Goal: Transaction & Acquisition: Purchase product/service

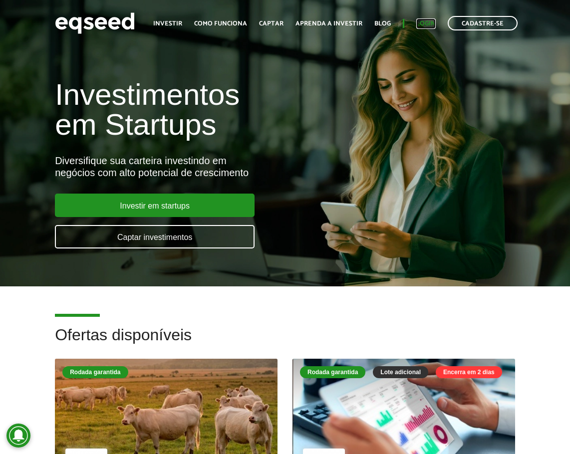
click at [421, 23] on link "Login" at bounding box center [425, 23] width 19 height 6
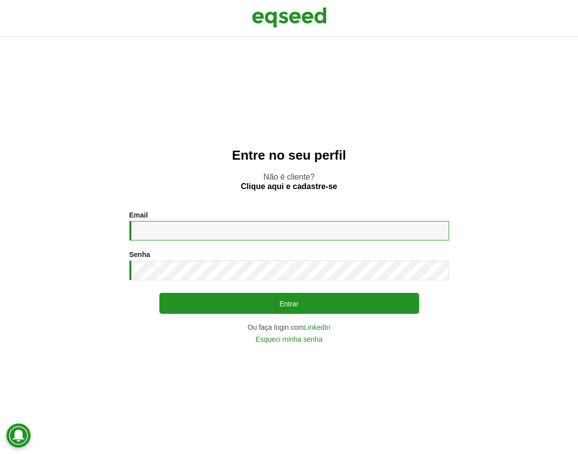
click at [295, 237] on input "Email *" at bounding box center [289, 230] width 320 height 19
type input "**********"
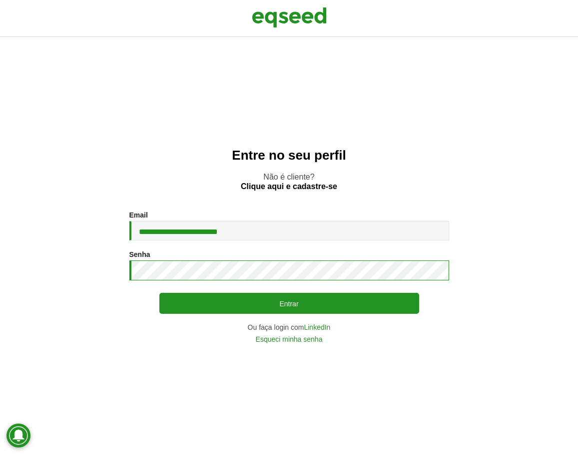
click at [159, 293] on button "Entrar" at bounding box center [289, 303] width 260 height 21
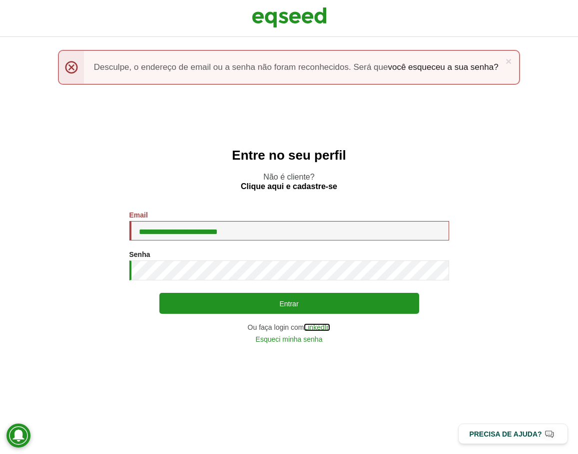
click at [315, 328] on link "LinkedIn" at bounding box center [317, 327] width 26 height 7
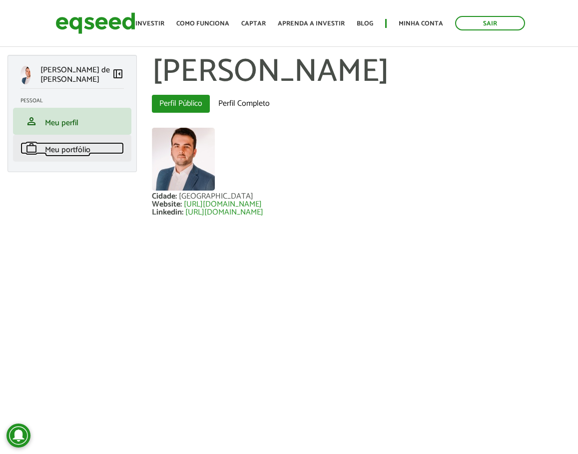
click at [92, 154] on link "work Meu portfólio" at bounding box center [71, 148] width 103 height 12
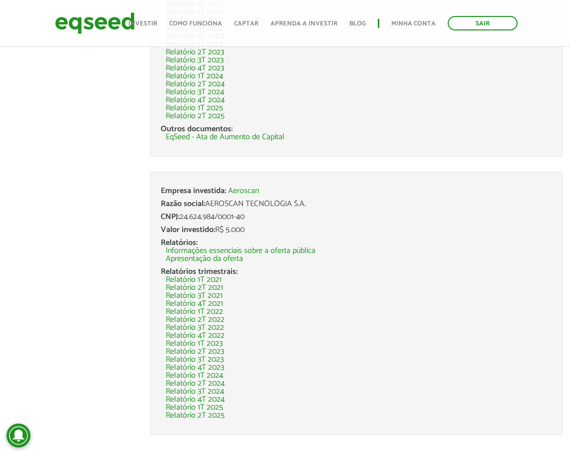
scroll to position [345, 0]
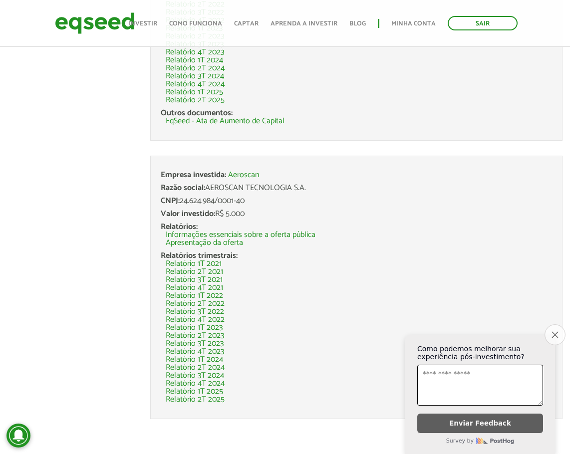
click at [553, 336] on button "Close survey" at bounding box center [555, 335] width 21 height 21
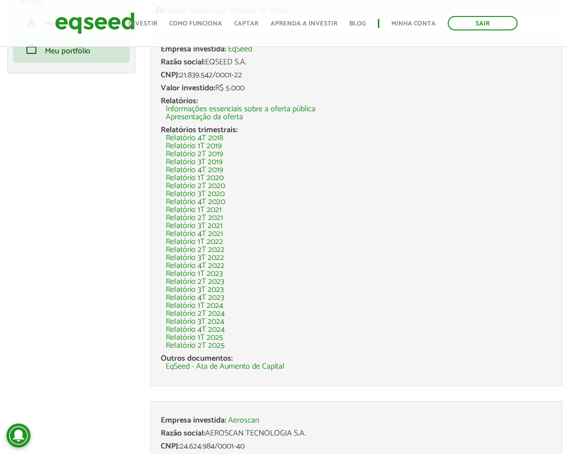
scroll to position [100, 0]
click at [403, 256] on li "Relatório 3T 2022" at bounding box center [359, 257] width 387 height 8
click at [212, 344] on link "Relatório 2T 2025" at bounding box center [195, 345] width 59 height 8
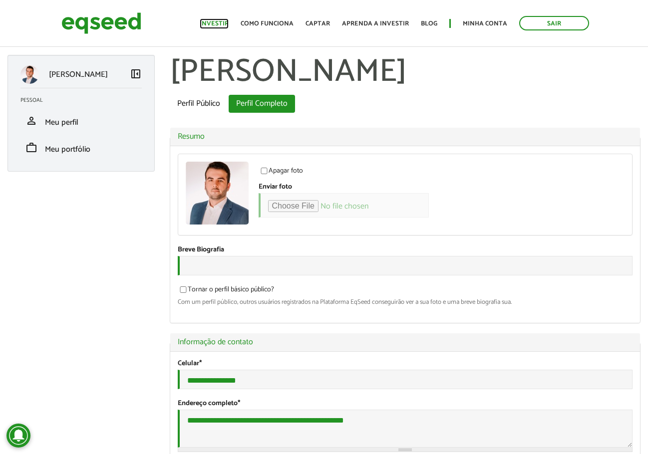
click at [217, 21] on link "Investir" at bounding box center [214, 23] width 29 height 6
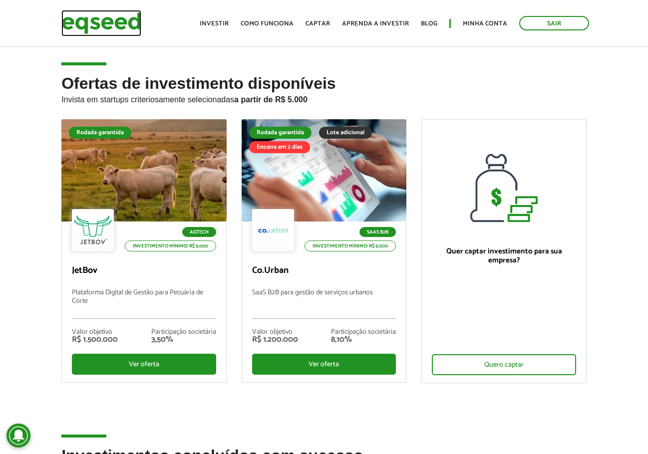
click at [117, 30] on img at bounding box center [101, 23] width 80 height 26
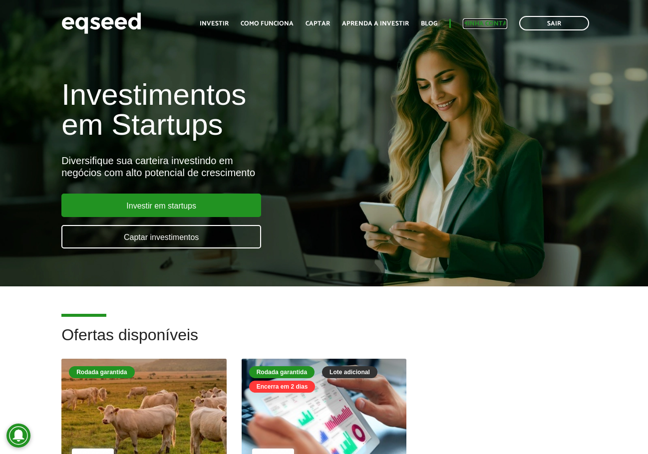
click at [478, 23] on link "Minha conta" at bounding box center [485, 23] width 44 height 6
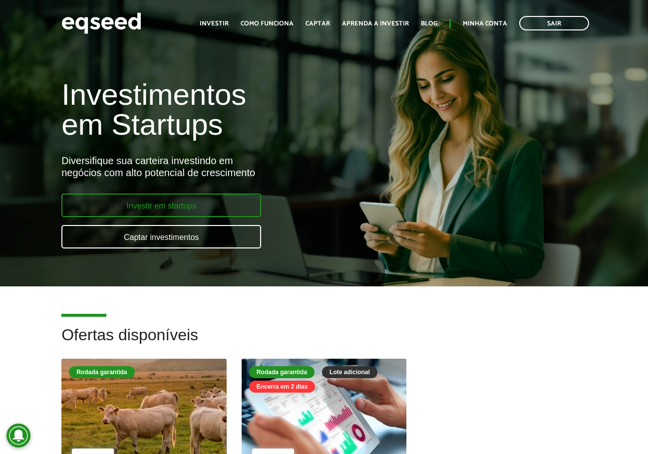
click at [166, 206] on link "Investir em startups" at bounding box center [161, 205] width 200 height 23
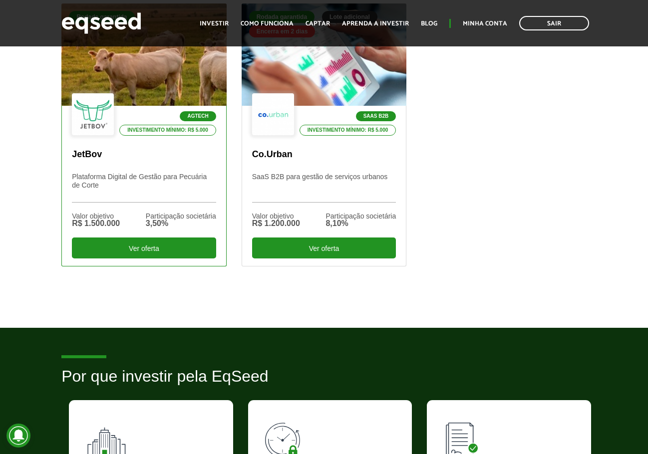
scroll to position [399, 0]
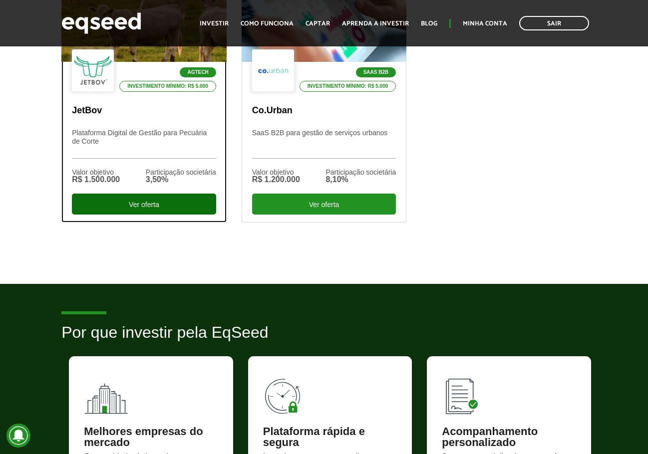
click at [173, 208] on div "Ver oferta" at bounding box center [144, 204] width 144 height 21
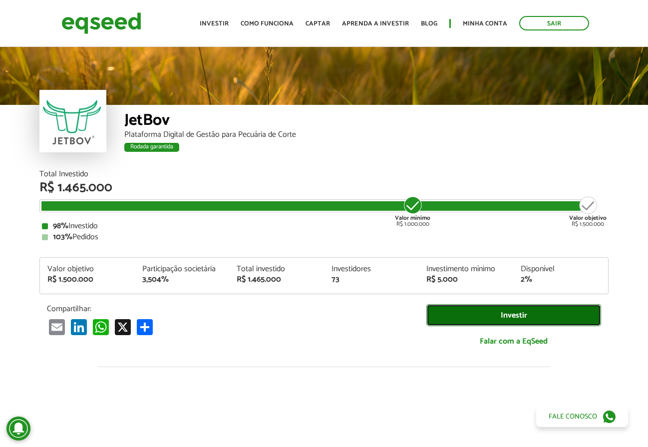
click at [509, 318] on link "Investir" at bounding box center [513, 315] width 175 height 22
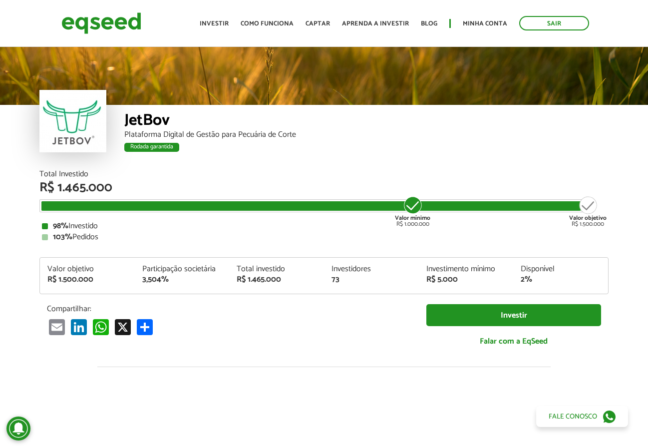
click at [197, 136] on div "Plataforma Digital de Gestão para Pecuária de Corte" at bounding box center [366, 135] width 484 height 8
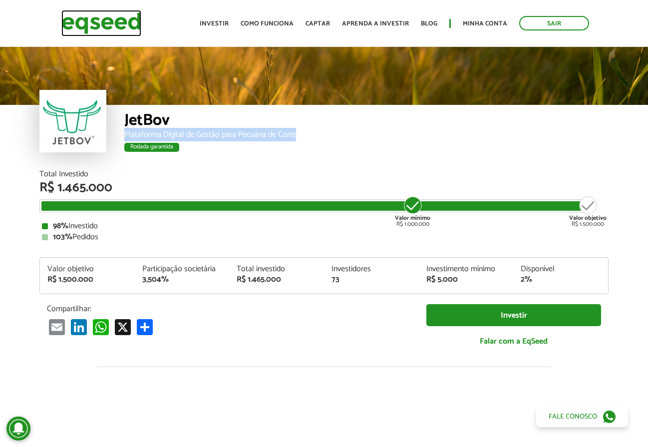
click at [116, 27] on img at bounding box center [101, 23] width 80 height 26
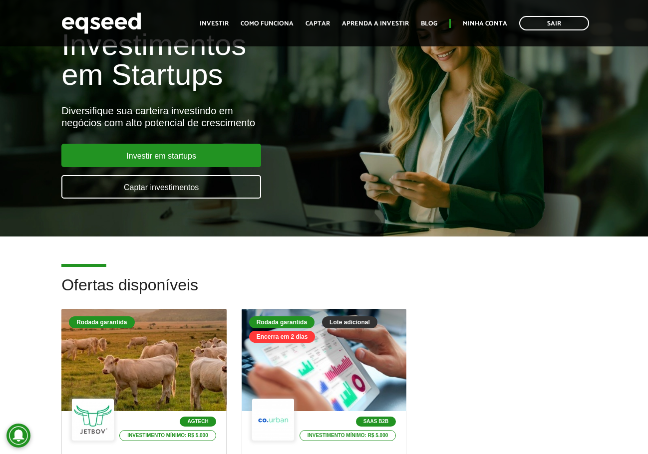
scroll to position [250, 0]
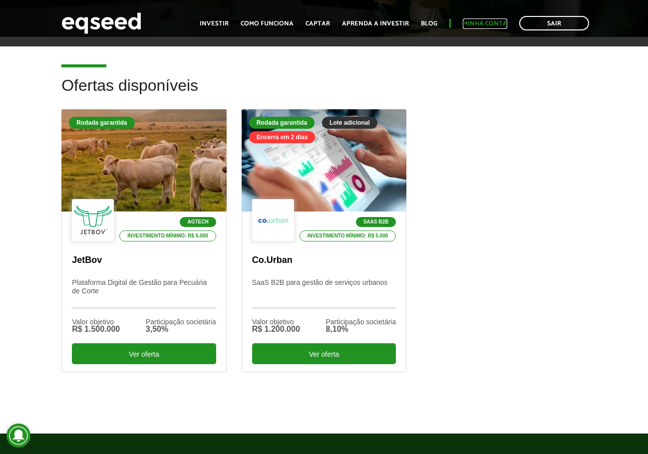
click at [478, 22] on link "Minha conta" at bounding box center [485, 23] width 44 height 6
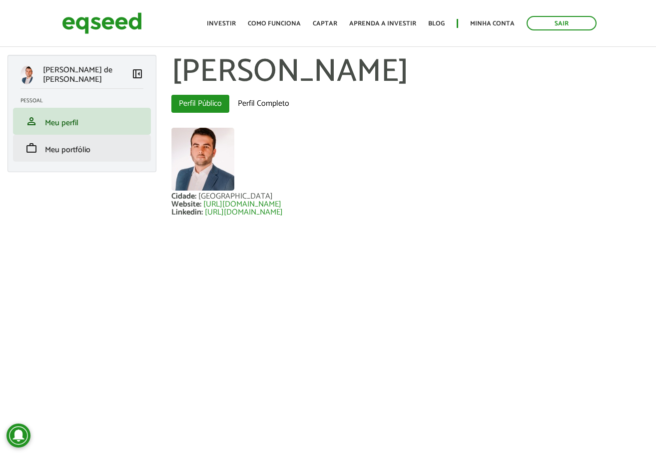
click at [87, 141] on li "work Meu portfólio" at bounding box center [82, 148] width 138 height 27
click at [84, 146] on span "Meu portfólio" at bounding box center [67, 149] width 45 height 13
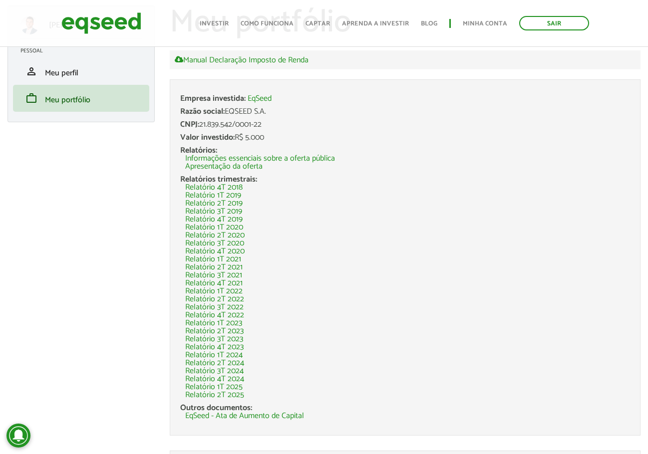
scroll to position [50, 0]
click at [243, 133] on div "Valor investido: R$ 5.000" at bounding box center [405, 137] width 450 height 8
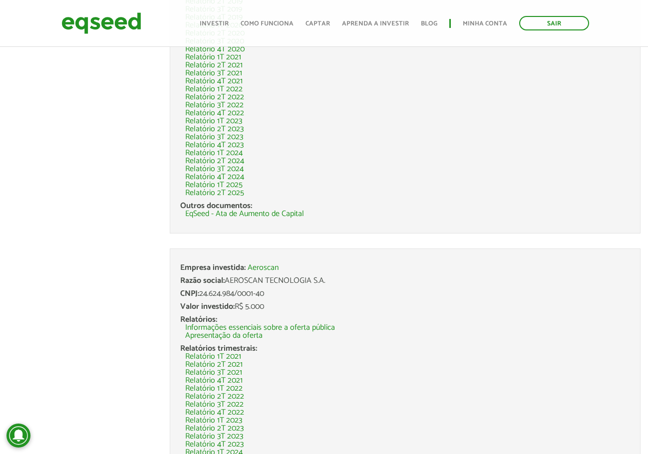
scroll to position [300, 0]
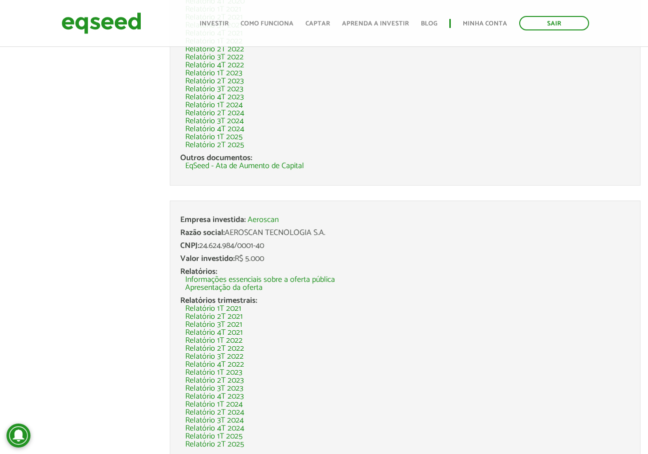
click at [236, 229] on div "Razão social: AEROSCAN TECNOLOGIA S.A." at bounding box center [405, 233] width 450 height 8
click at [281, 240] on li "Empresa investida: Aeroscan Razão social: AEROSCAN TECNOLOGIA S.A. CNPJ: 24.624…" at bounding box center [405, 333] width 471 height 264
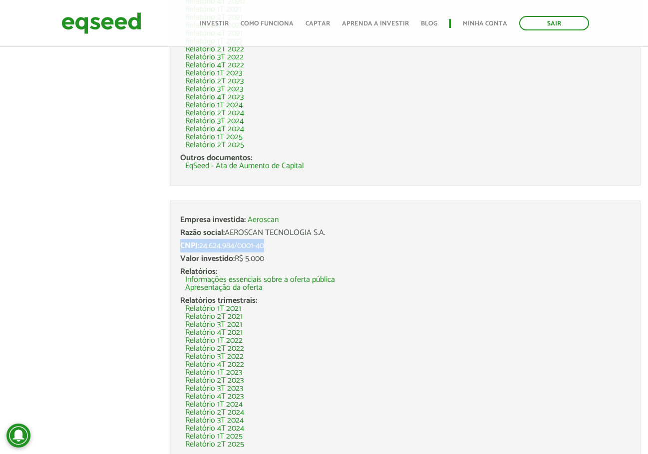
click at [281, 240] on li "Empresa investida: Aeroscan Razão social: AEROSCAN TECNOLOGIA S.A. CNPJ: 24.624…" at bounding box center [405, 333] width 471 height 264
click at [288, 231] on div "Razão social: AEROSCAN TECNOLOGIA S.A." at bounding box center [405, 233] width 450 height 8
drag, startPoint x: 272, startPoint y: 260, endPoint x: 167, endPoint y: 218, distance: 113.4
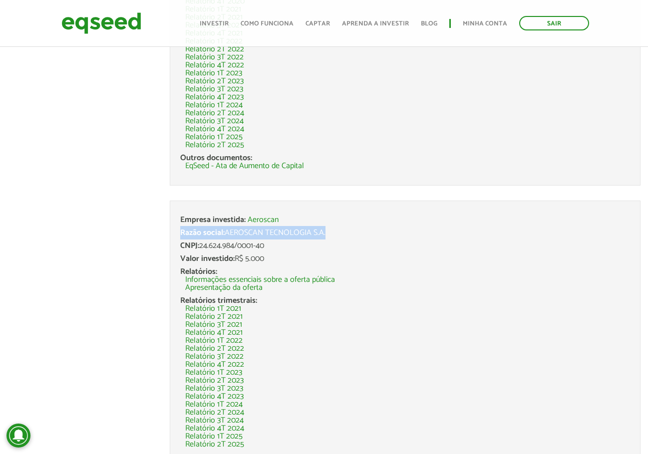
click at [167, 218] on section "Meu portfólio Manual Declaração Imposto de Renda Empresa investida: EqSeed Razã…" at bounding box center [405, 117] width 486 height 724
click at [175, 231] on li "Empresa investida: Aeroscan Razão social: AEROSCAN TECNOLOGIA S.A. CNPJ: 24.624…" at bounding box center [405, 333] width 471 height 264
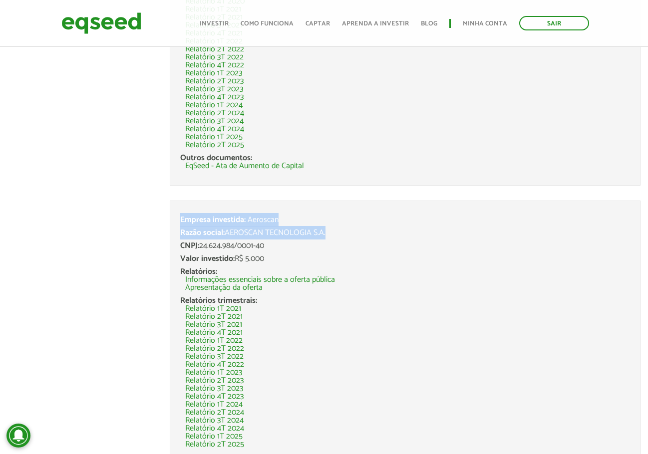
click at [175, 230] on li "Empresa investida: Aeroscan Razão social: AEROSCAN TECNOLOGIA S.A. CNPJ: 24.624…" at bounding box center [405, 333] width 471 height 264
click at [178, 243] on li "Empresa investida: Aeroscan Razão social: AEROSCAN TECNOLOGIA S.A. CNPJ: 24.624…" at bounding box center [405, 333] width 471 height 264
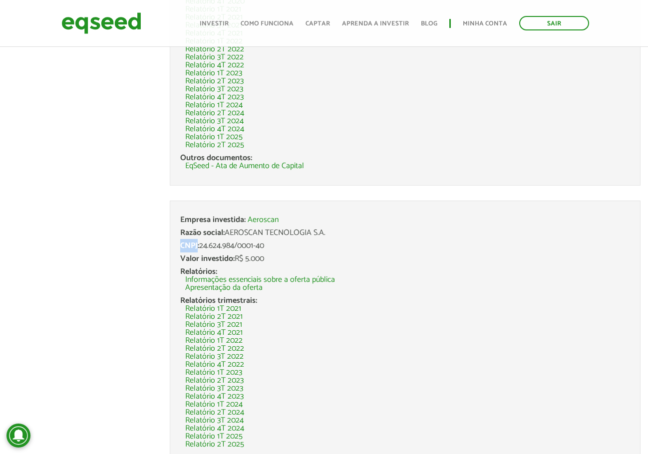
click at [178, 243] on li "Empresa investida: Aeroscan Razão social: AEROSCAN TECNOLOGIA S.A. CNPJ: 24.624…" at bounding box center [405, 333] width 471 height 264
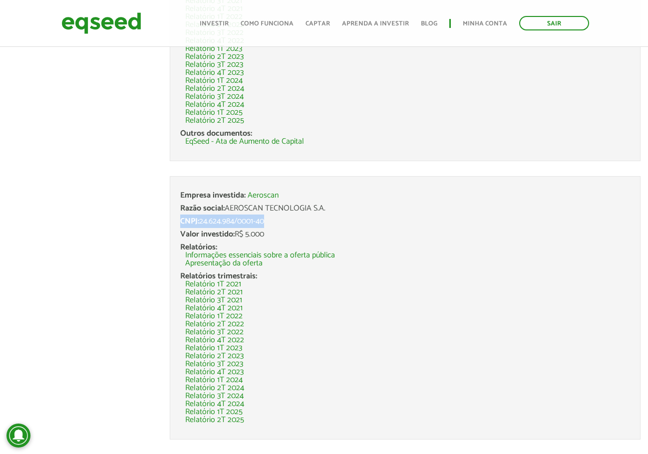
scroll to position [345, 0]
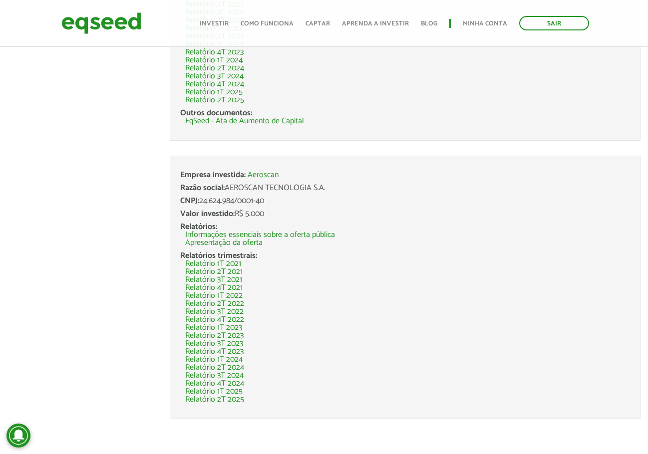
click at [260, 212] on div "Valor investido: R$ 5.000" at bounding box center [405, 214] width 450 height 8
click at [274, 214] on div "Valor investido: R$ 5.000" at bounding box center [405, 214] width 450 height 8
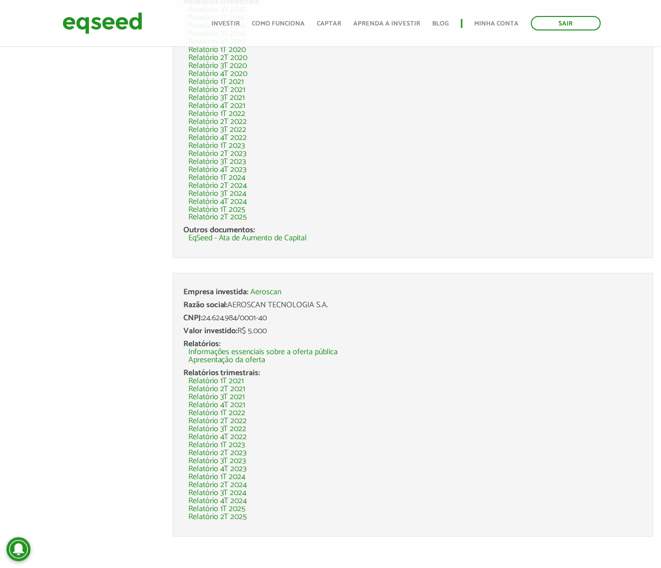
scroll to position [231, 0]
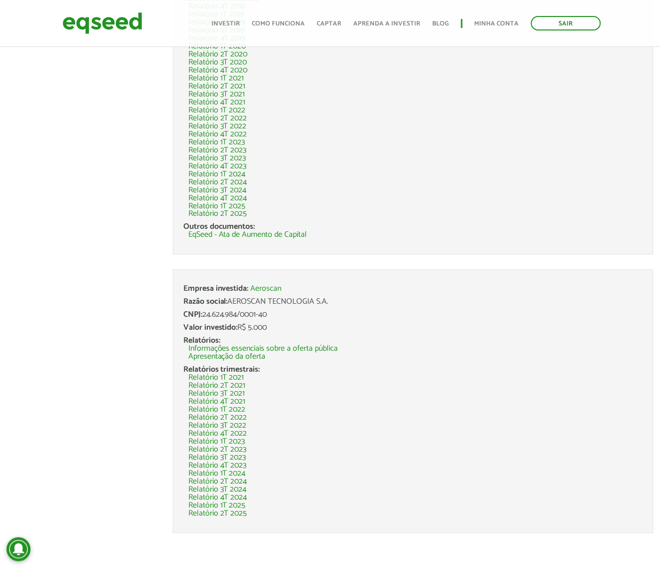
click at [253, 330] on div "Valor investido: R$ 5.000" at bounding box center [412, 328] width 459 height 8
click at [275, 328] on div "Valor investido: R$ 5.000" at bounding box center [412, 328] width 459 height 8
click at [239, 454] on link "Relatório 4T 2024" at bounding box center [217, 498] width 59 height 8
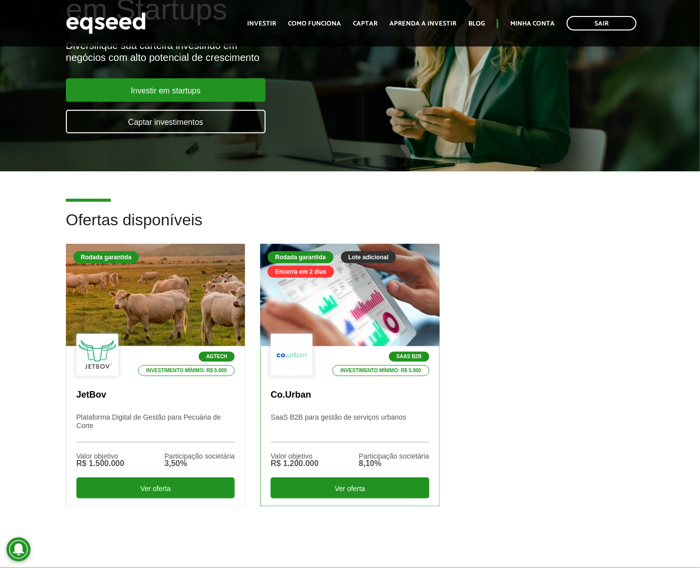
scroll to position [125, 0]
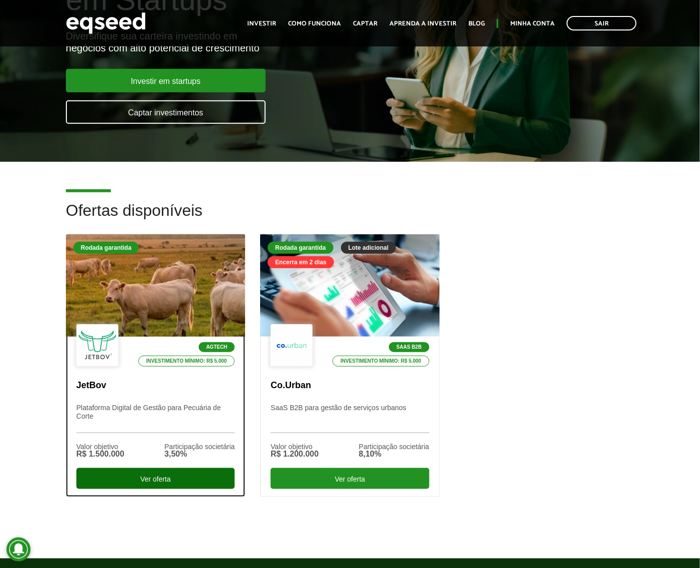
click at [194, 478] on div "Ver oferta" at bounding box center [155, 478] width 158 height 21
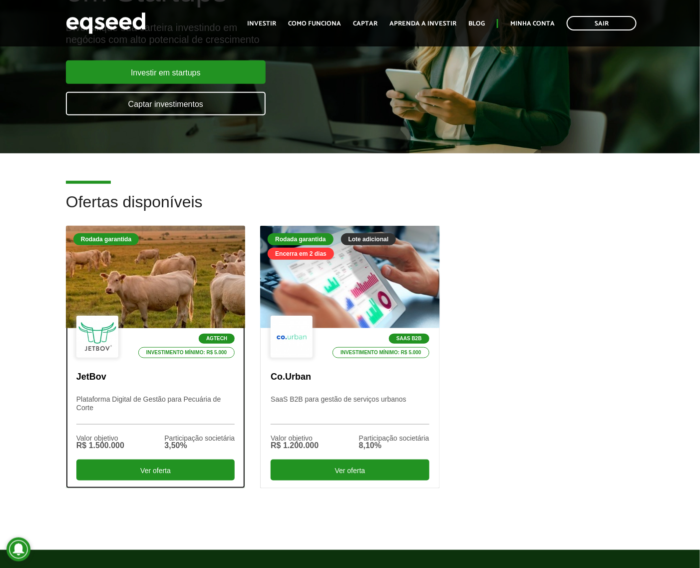
scroll to position [250, 0]
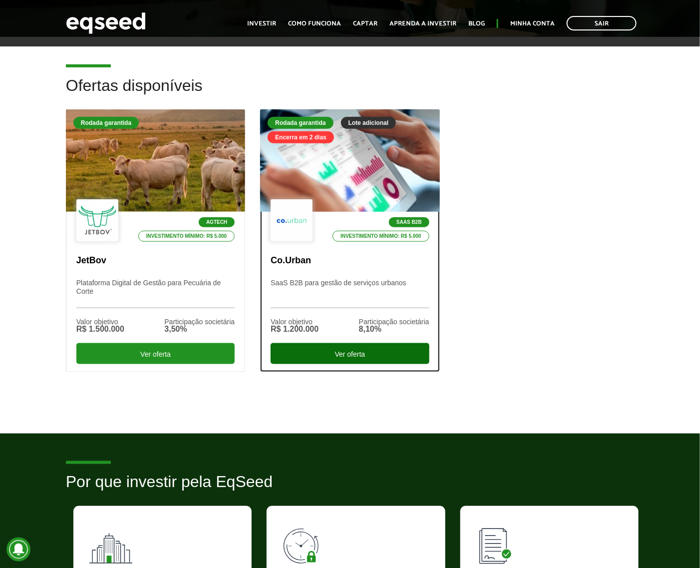
click at [342, 356] on div "Ver oferta" at bounding box center [350, 353] width 158 height 21
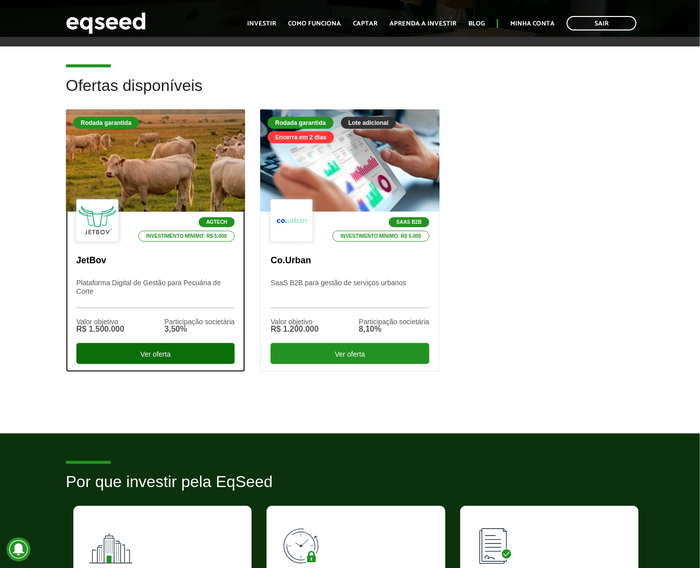
click at [152, 358] on div "Ver oferta" at bounding box center [155, 353] width 158 height 21
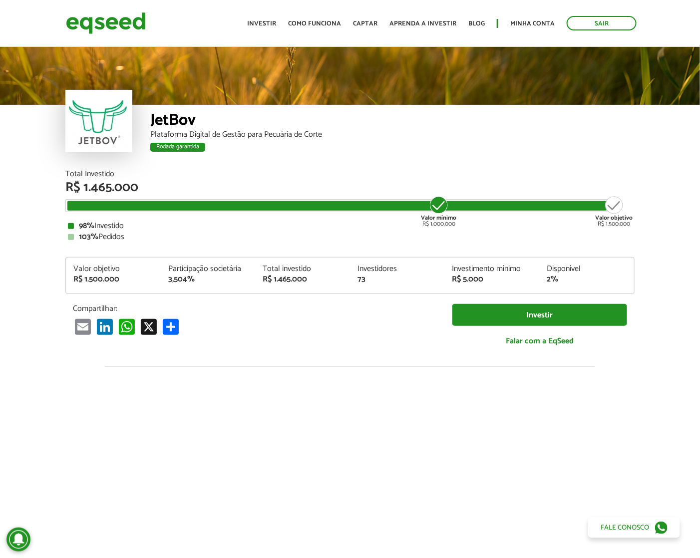
click at [125, 225] on div "98% Investido" at bounding box center [350, 226] width 564 height 8
click at [165, 233] on div "103% Pedidos" at bounding box center [350, 237] width 564 height 8
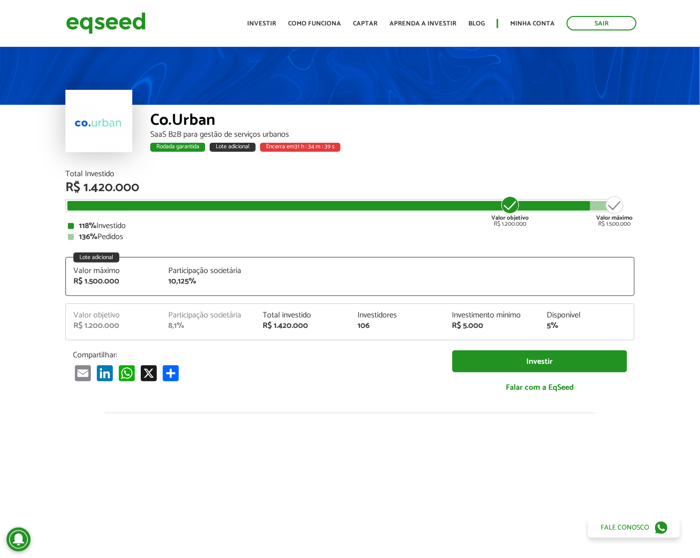
click at [101, 233] on div "136% Pedidos" at bounding box center [350, 237] width 564 height 8
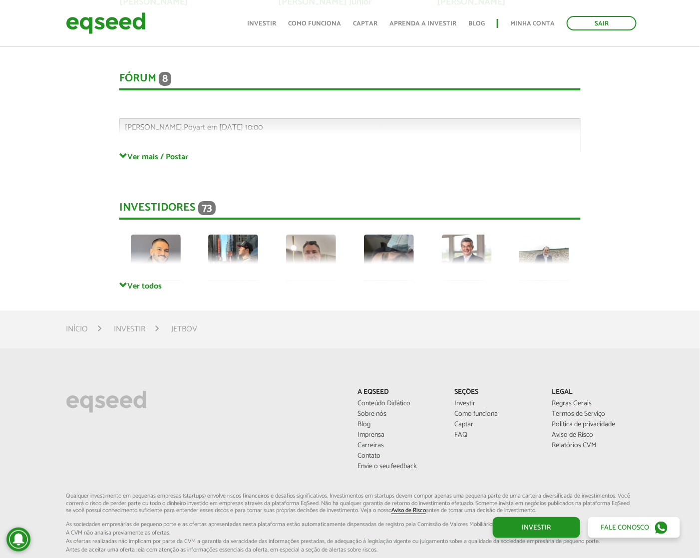
scroll to position [2600, 0]
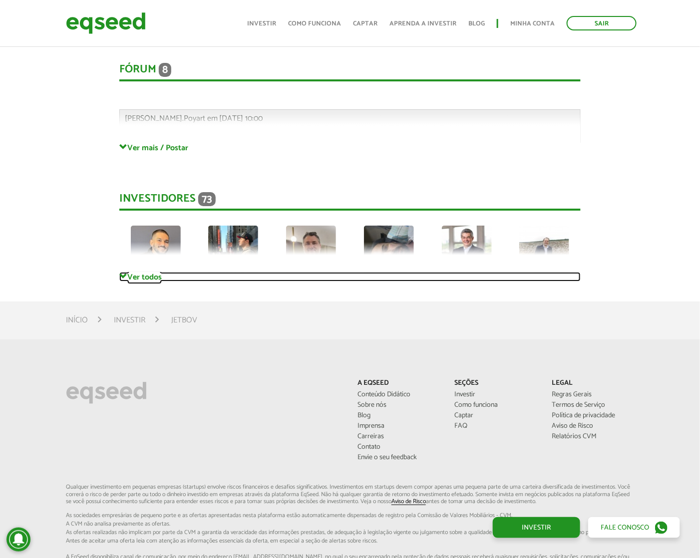
click at [124, 273] on span at bounding box center [123, 277] width 8 height 8
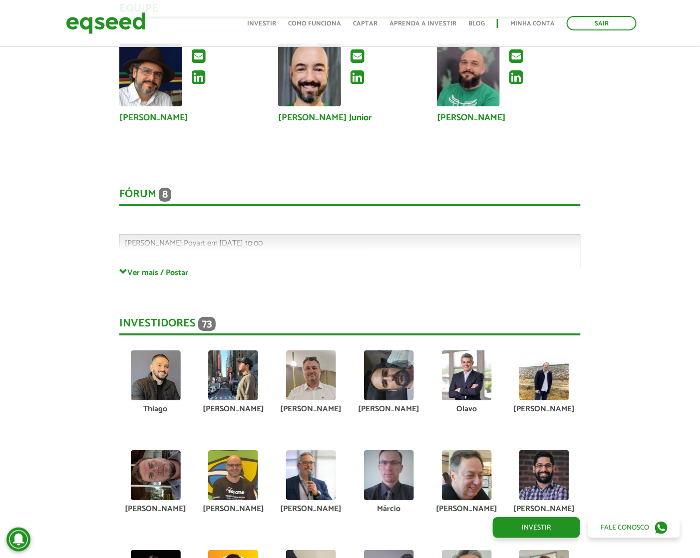
scroll to position [2225, 0]
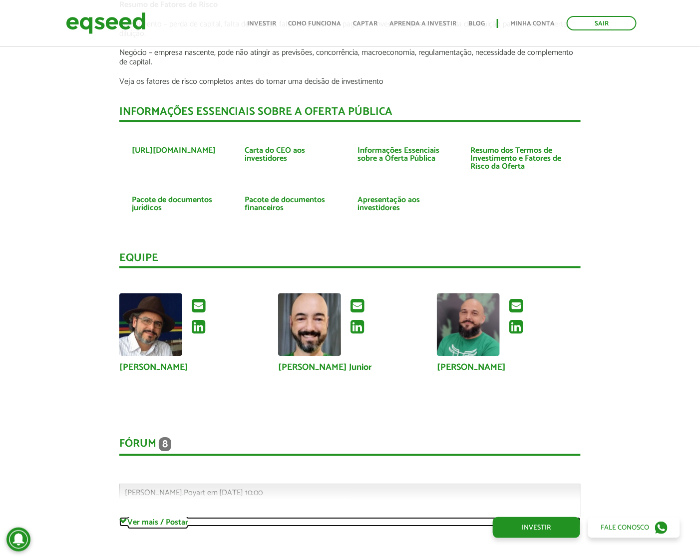
click at [164, 517] on link "Ver mais / Postar" at bounding box center [350, 521] width 462 height 9
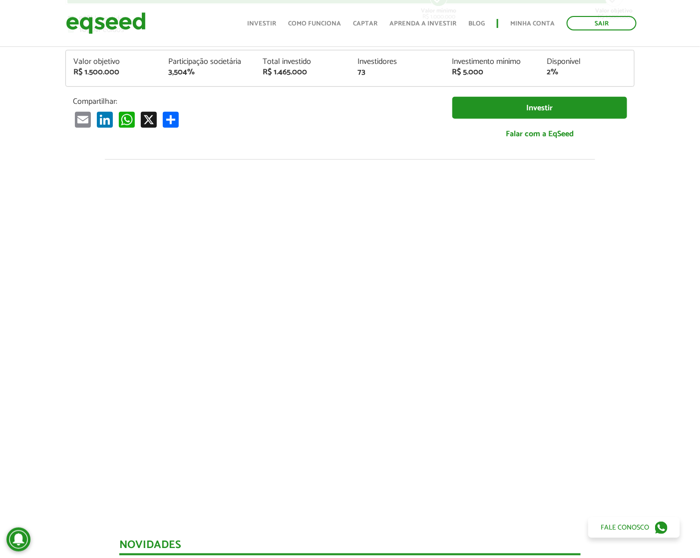
scroll to position [0, 0]
